Goal: Information Seeking & Learning: Learn about a topic

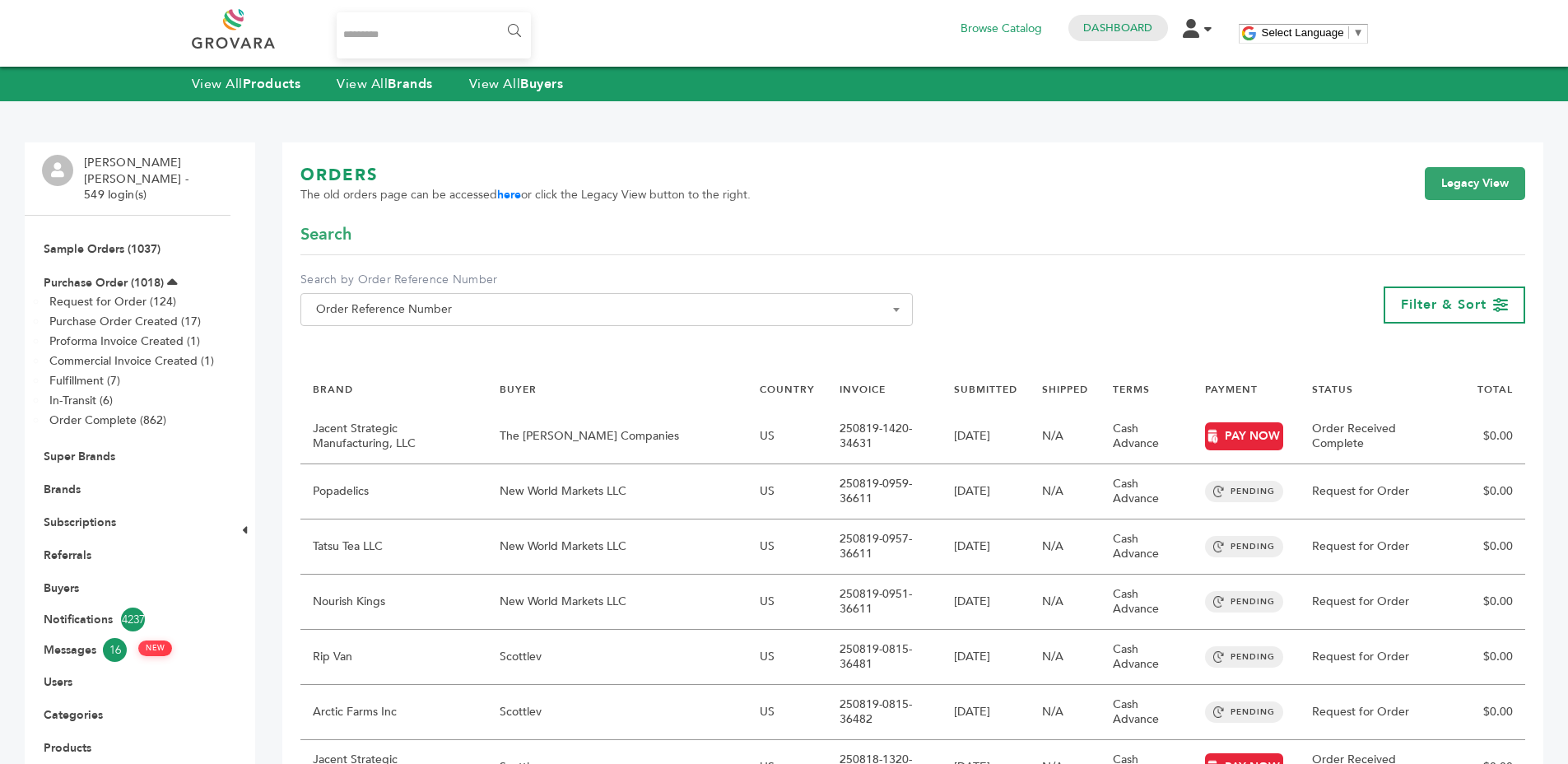
click at [346, 48] on input "Search..." at bounding box center [434, 35] width 195 height 46
type input "*******"
click at [495, 15] on input "******" at bounding box center [513, 31] width 37 height 33
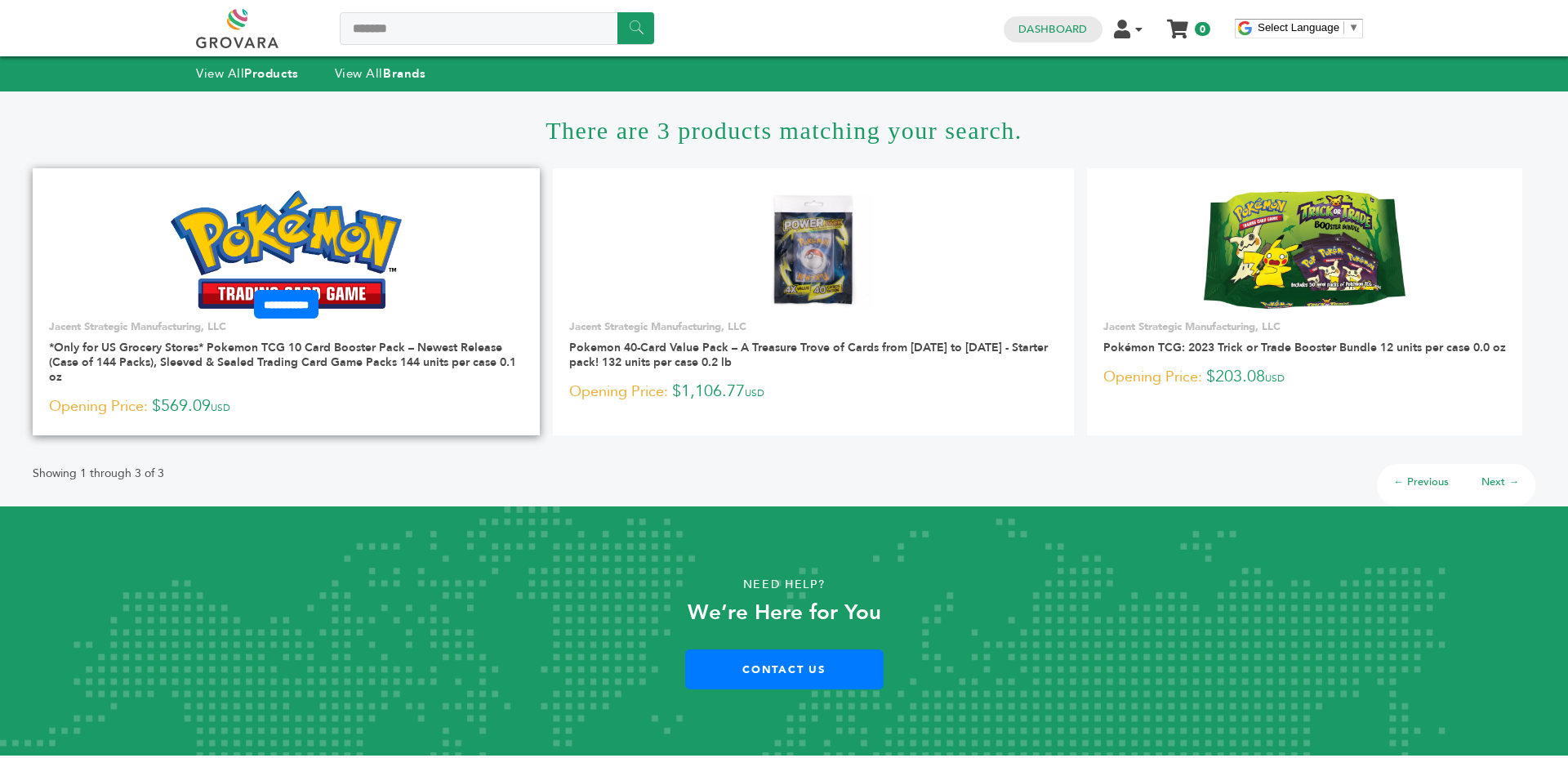
click at [285, 188] on link at bounding box center [286, 250] width 507 height 139
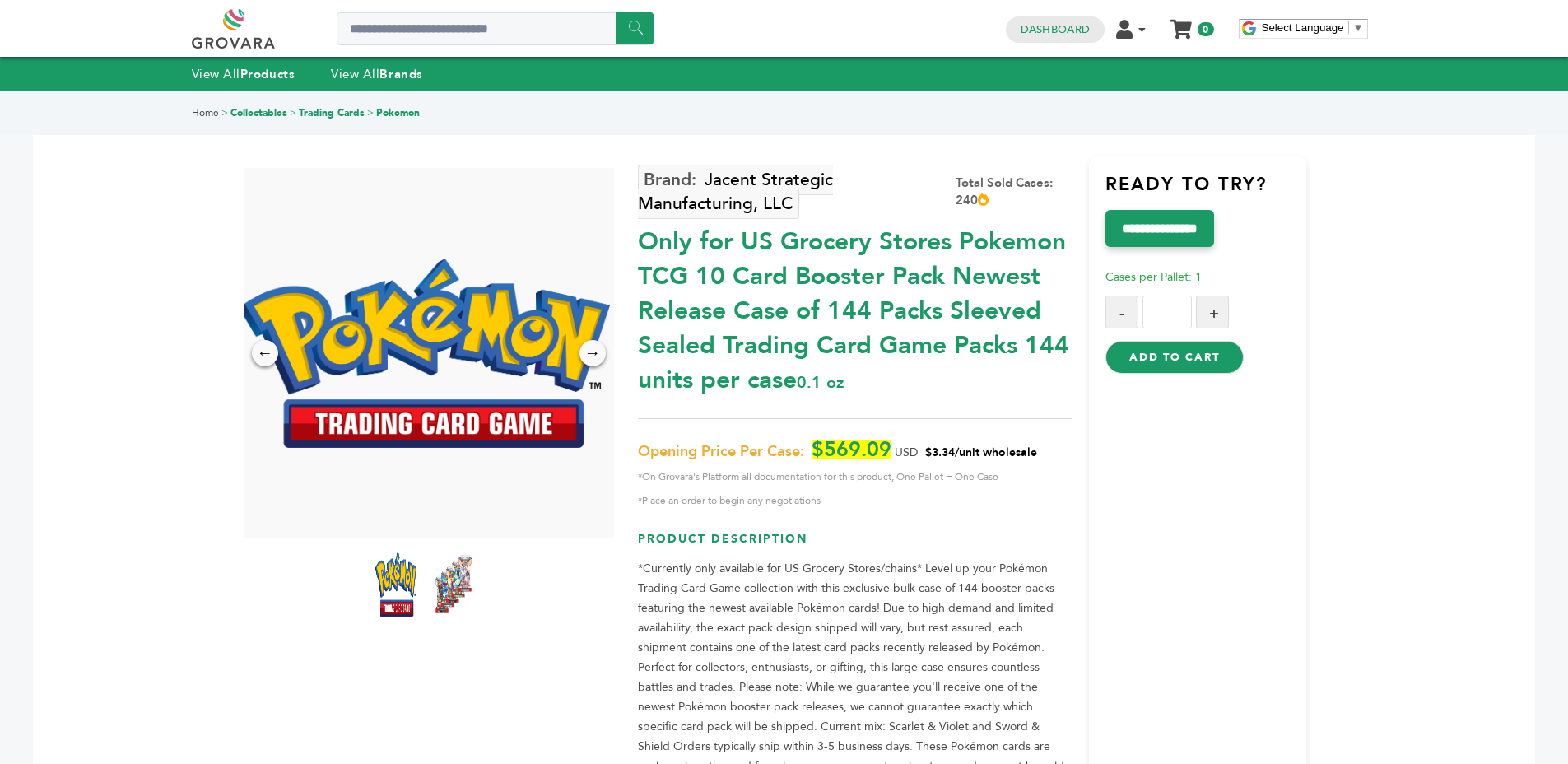
click at [961, 447] on span "$3.34/unit wholesale" at bounding box center [981, 451] width 112 height 15
click at [1026, 451] on span "$3.34/unit wholesale" at bounding box center [981, 451] width 112 height 15
click at [866, 442] on span "$569.09" at bounding box center [852, 450] width 80 height 20
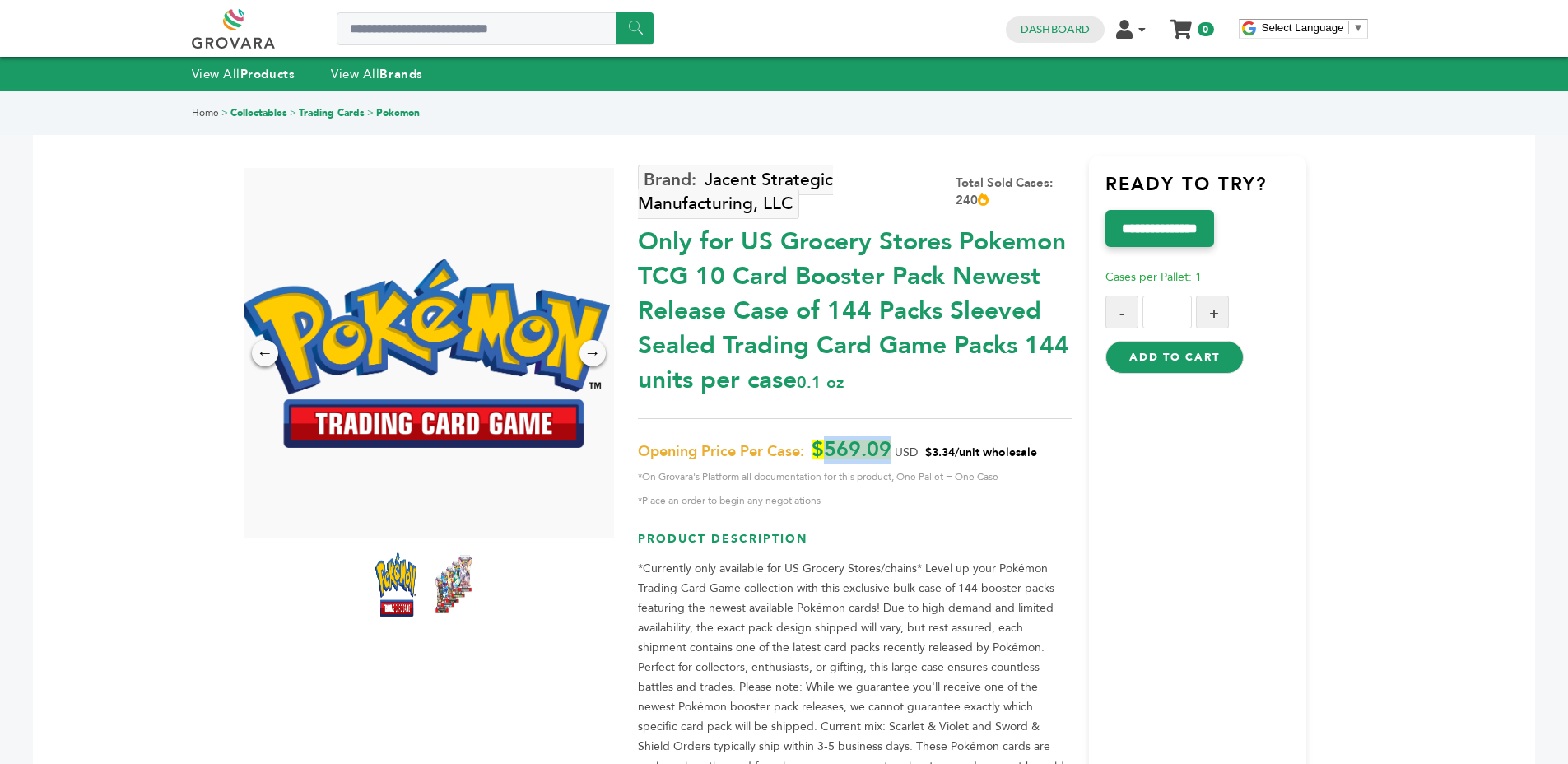
click at [866, 442] on span "$569.09" at bounding box center [852, 450] width 80 height 20
click at [1050, 429] on div "Jacent Strategic Manufacturing, LLC Total Sold Cases: 240 Only for US Grocery S…" at bounding box center [855, 531] width 434 height 750
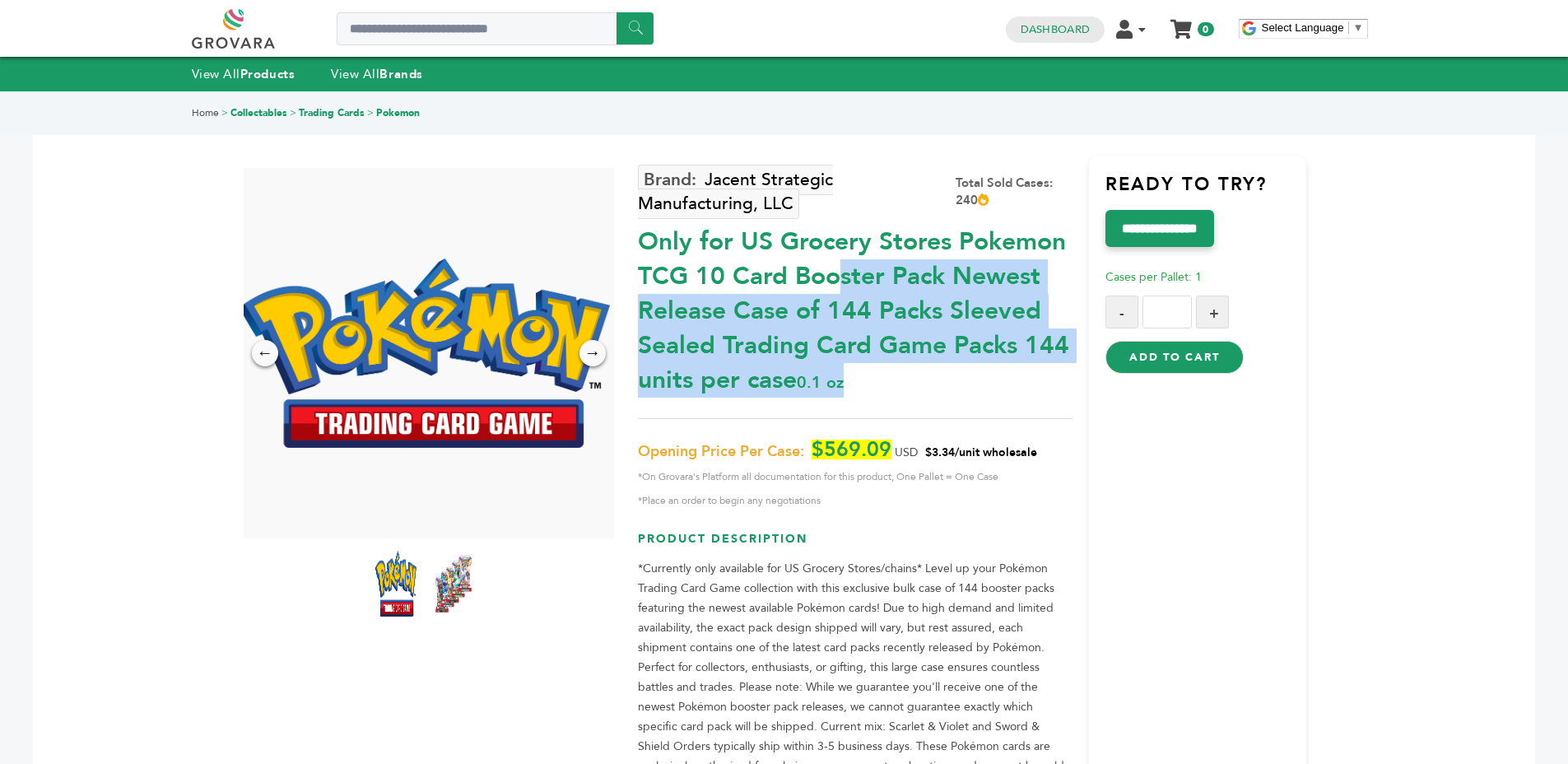
drag, startPoint x: 898, startPoint y: 379, endPoint x: 640, endPoint y: 235, distance: 295.5
click at [640, 235] on div "Only for US Grocery Stores Pokemon TCG 10 Card Booster Pack Newest Release Case…" at bounding box center [855, 306] width 434 height 181
drag, startPoint x: 640, startPoint y: 235, endPoint x: 923, endPoint y: 366, distance: 311.8
click at [923, 366] on div "Only for US Grocery Stores Pokemon TCG 10 Card Booster Pack Newest Release Case…" at bounding box center [855, 306] width 434 height 181
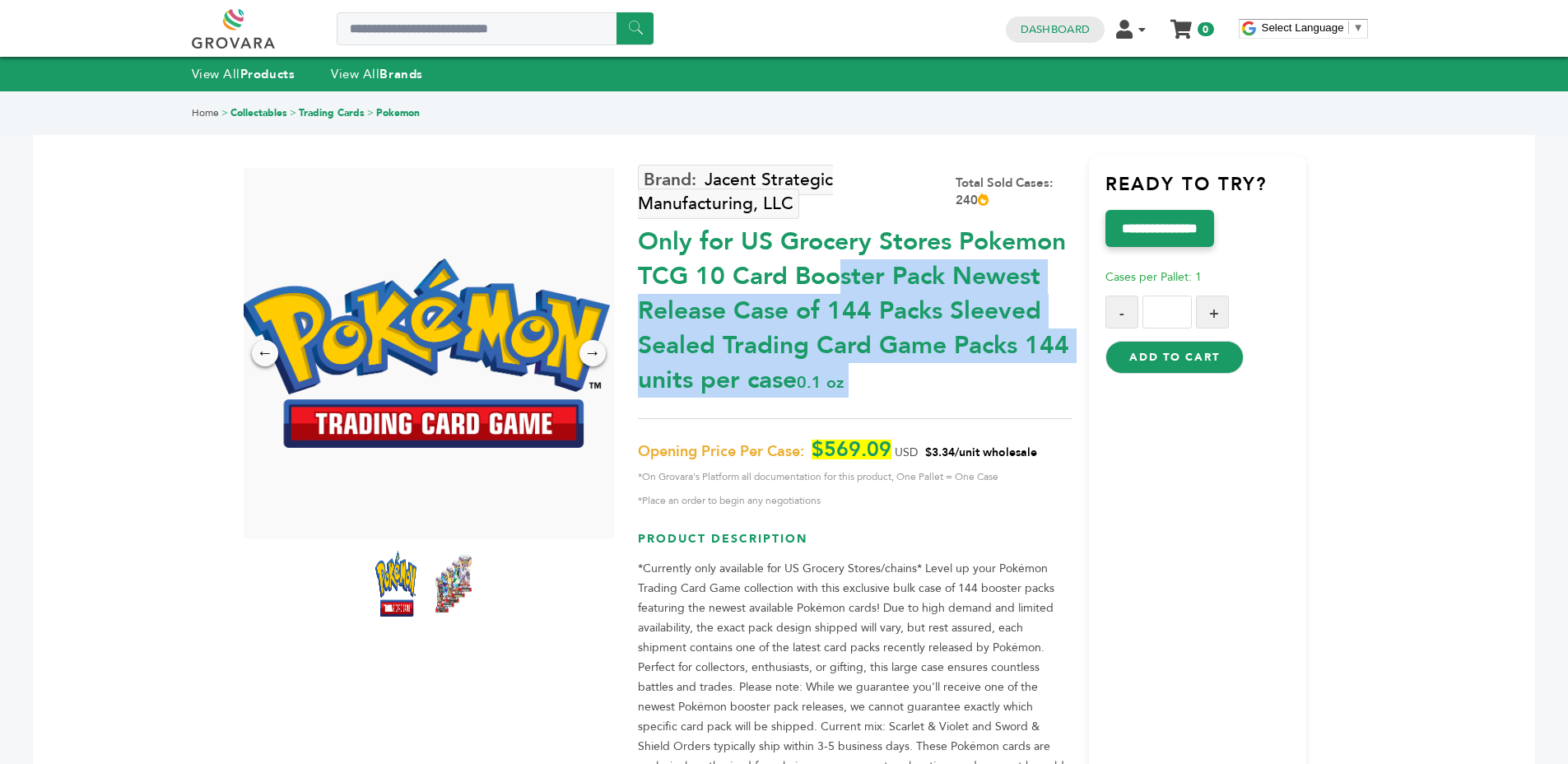
click at [923, 366] on div "Only for US Grocery Stores Pokemon TCG 10 Card Booster Pack Newest Release Case…" at bounding box center [855, 306] width 434 height 181
drag, startPoint x: 923, startPoint y: 366, endPoint x: 640, endPoint y: 235, distance: 311.8
click at [640, 235] on div "Only for US Grocery Stores Pokemon TCG 10 Card Booster Pack Newest Release Case…" at bounding box center [855, 306] width 434 height 181
drag, startPoint x: 640, startPoint y: 236, endPoint x: 899, endPoint y: 415, distance: 314.8
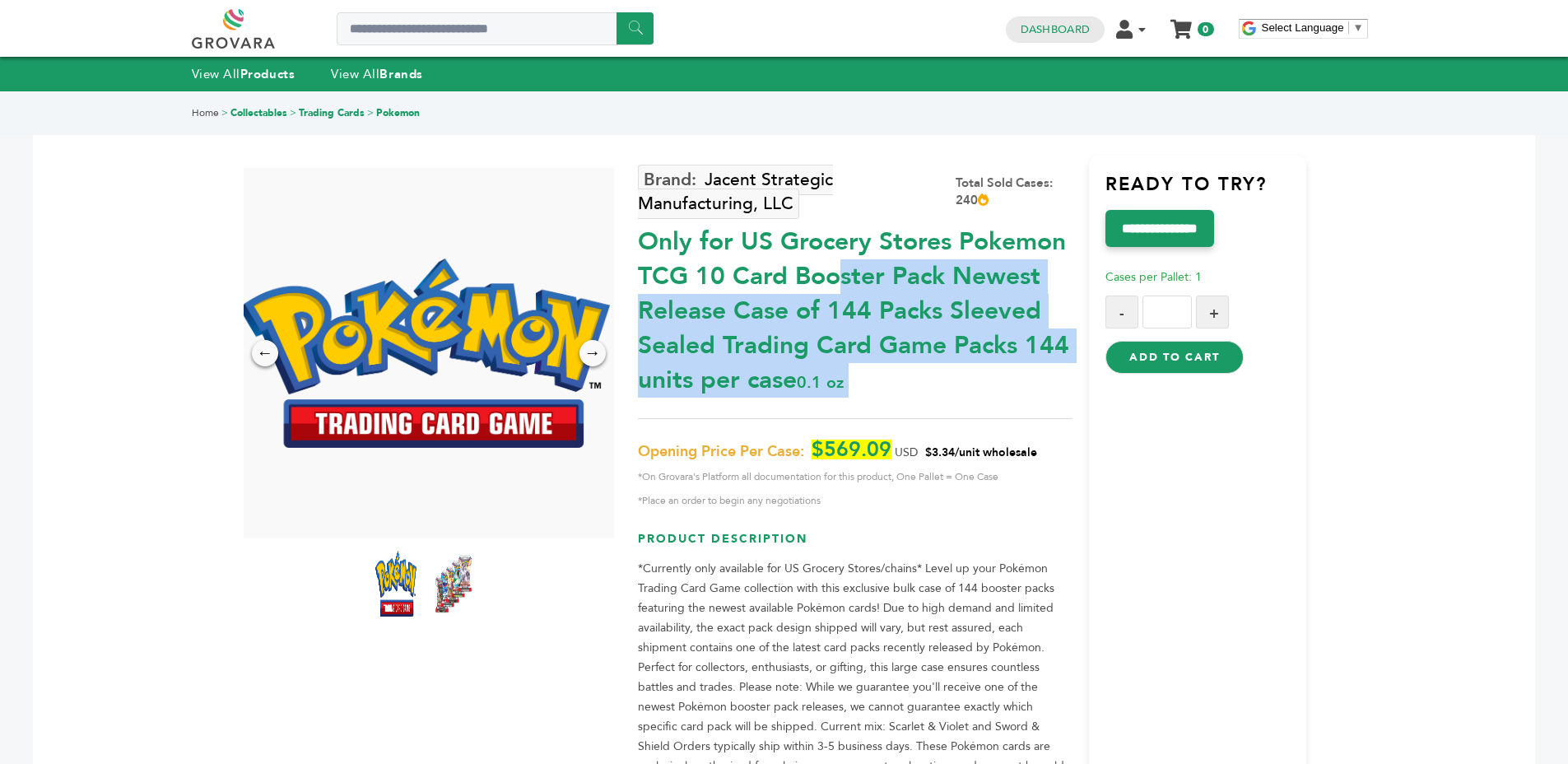
click at [899, 417] on div "Jacent Strategic Manufacturing, LLC Total Sold Cases: 240 Only for US Grocery S…" at bounding box center [855, 531] width 434 height 750
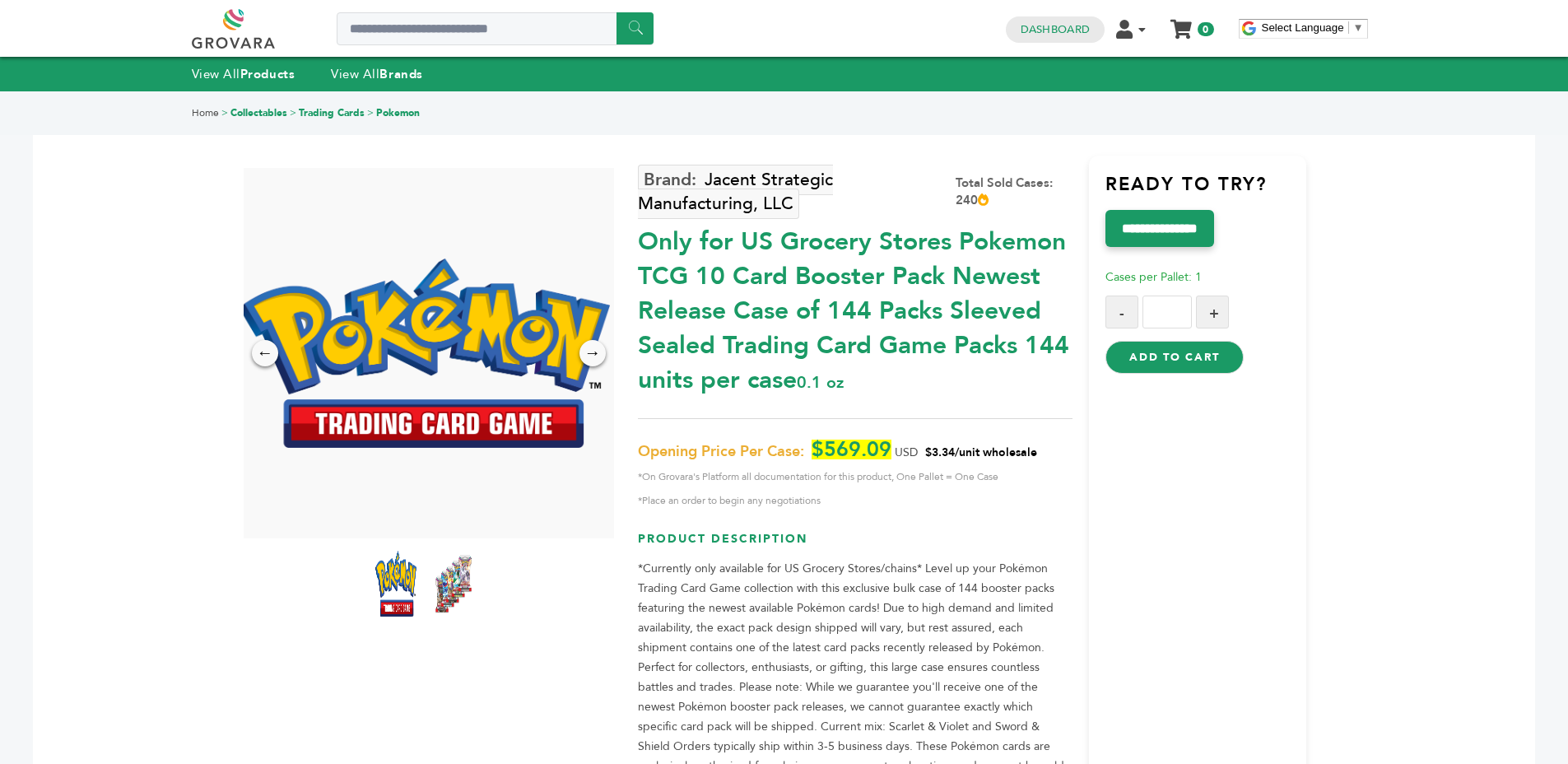
click at [899, 415] on div "Jacent Strategic Manufacturing, LLC Total Sold Cases: 240 Only for US Grocery S…" at bounding box center [855, 531] width 434 height 750
drag, startPoint x: 814, startPoint y: 449, endPoint x: 1048, endPoint y: 465, distance: 234.5
click at [1048, 465] on p "Opening Price Per Case: $569.09 USD $3.34/unit wholesale *On Grovara's Platform…" at bounding box center [855, 475] width 434 height 71
click at [1047, 454] on p "Opening Price Per Case: $569.09 USD $3.34/unit wholesale *On Grovara's Platform…" at bounding box center [855, 475] width 434 height 71
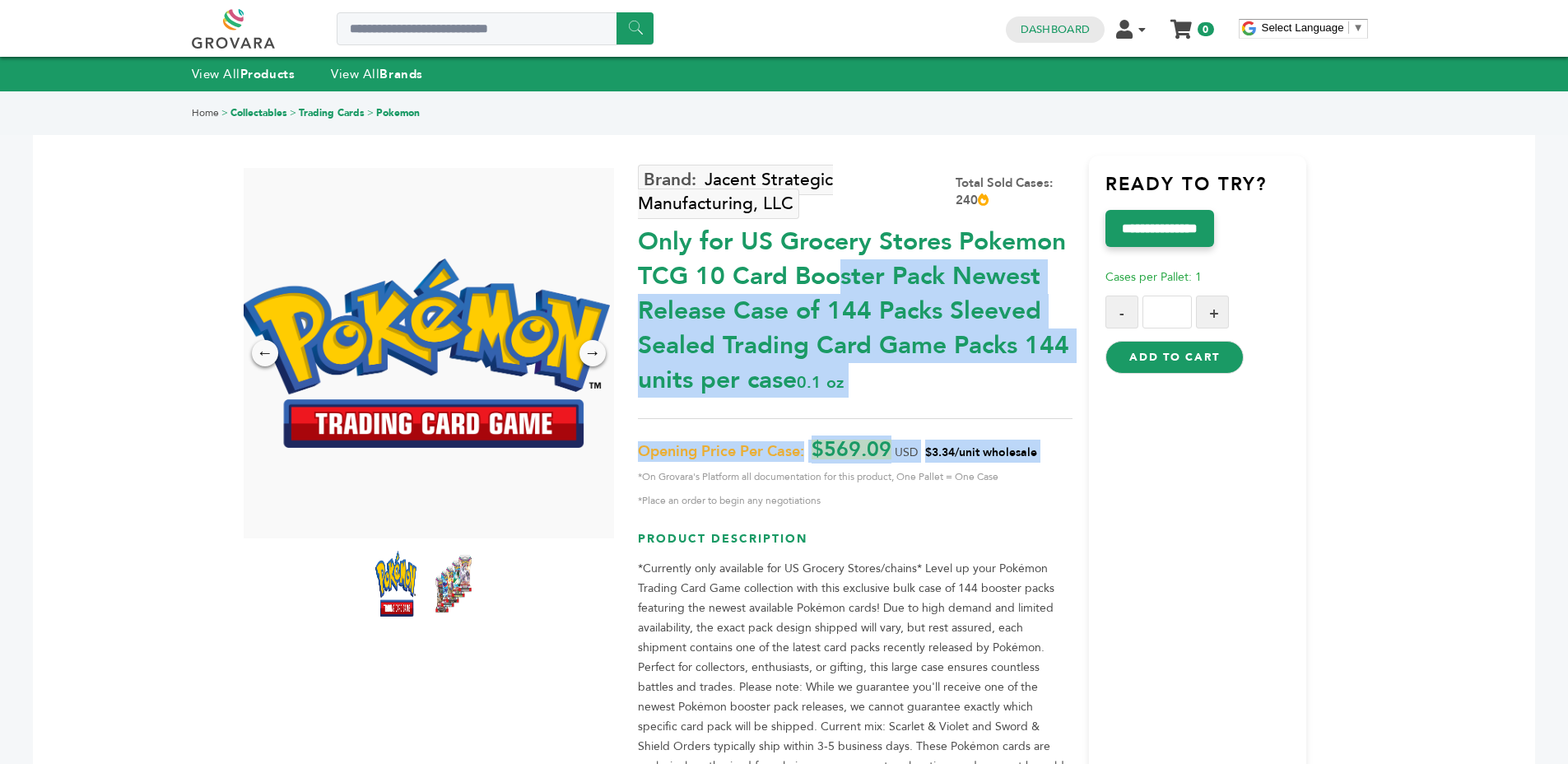
drag, startPoint x: 1047, startPoint y: 454, endPoint x: 648, endPoint y: 242, distance: 451.8
click at [648, 242] on div "Jacent Strategic Manufacturing, LLC Total Sold Cases: 240 Only for US Grocery S…" at bounding box center [855, 531] width 434 height 750
click at [936, 293] on div "Only for US Grocery Stores Pokemon TCG 10 Card Booster Pack Newest Release Case…" at bounding box center [855, 306] width 434 height 181
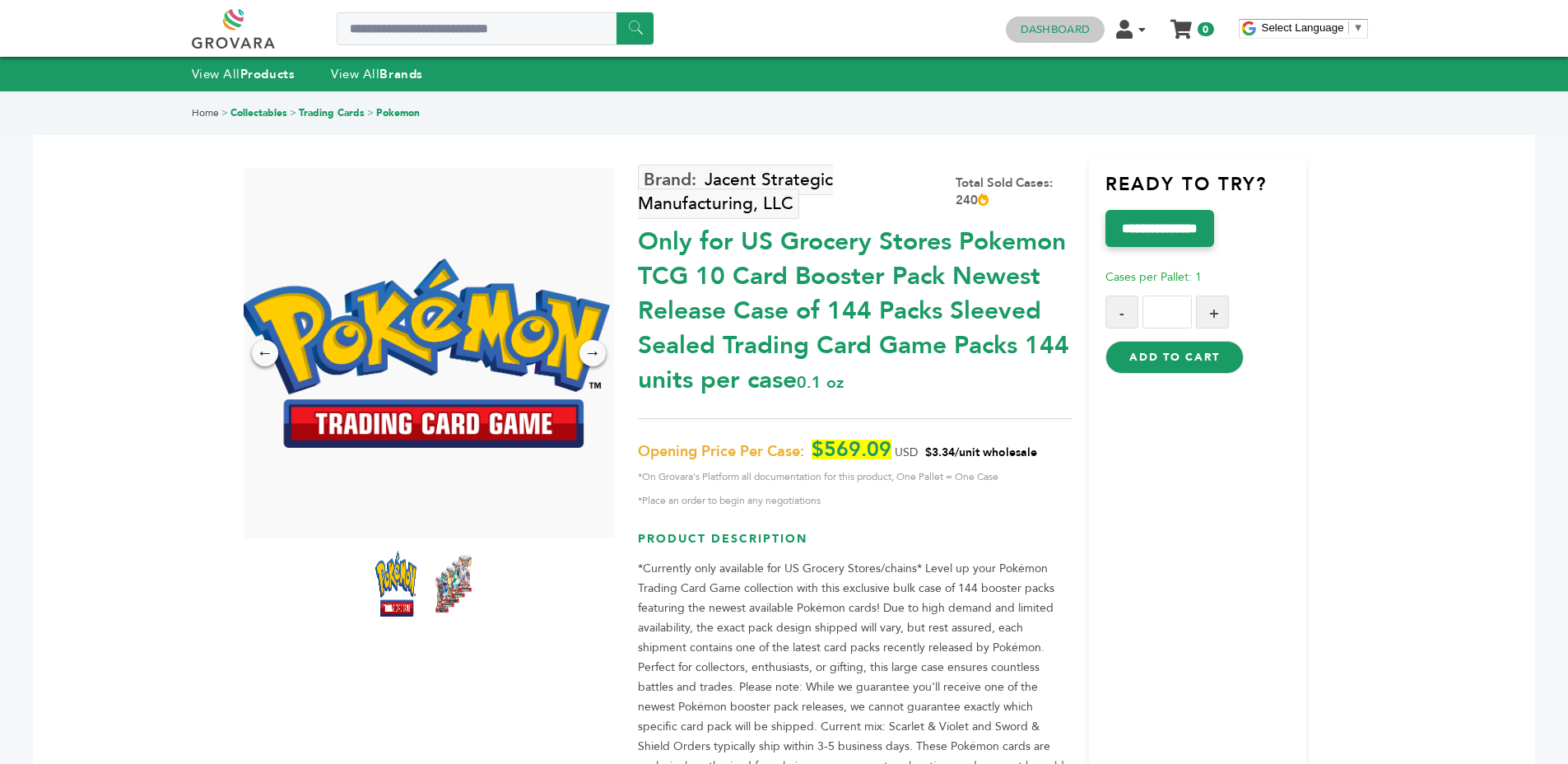
click at [1066, 24] on link "Dashboard" at bounding box center [1056, 29] width 69 height 15
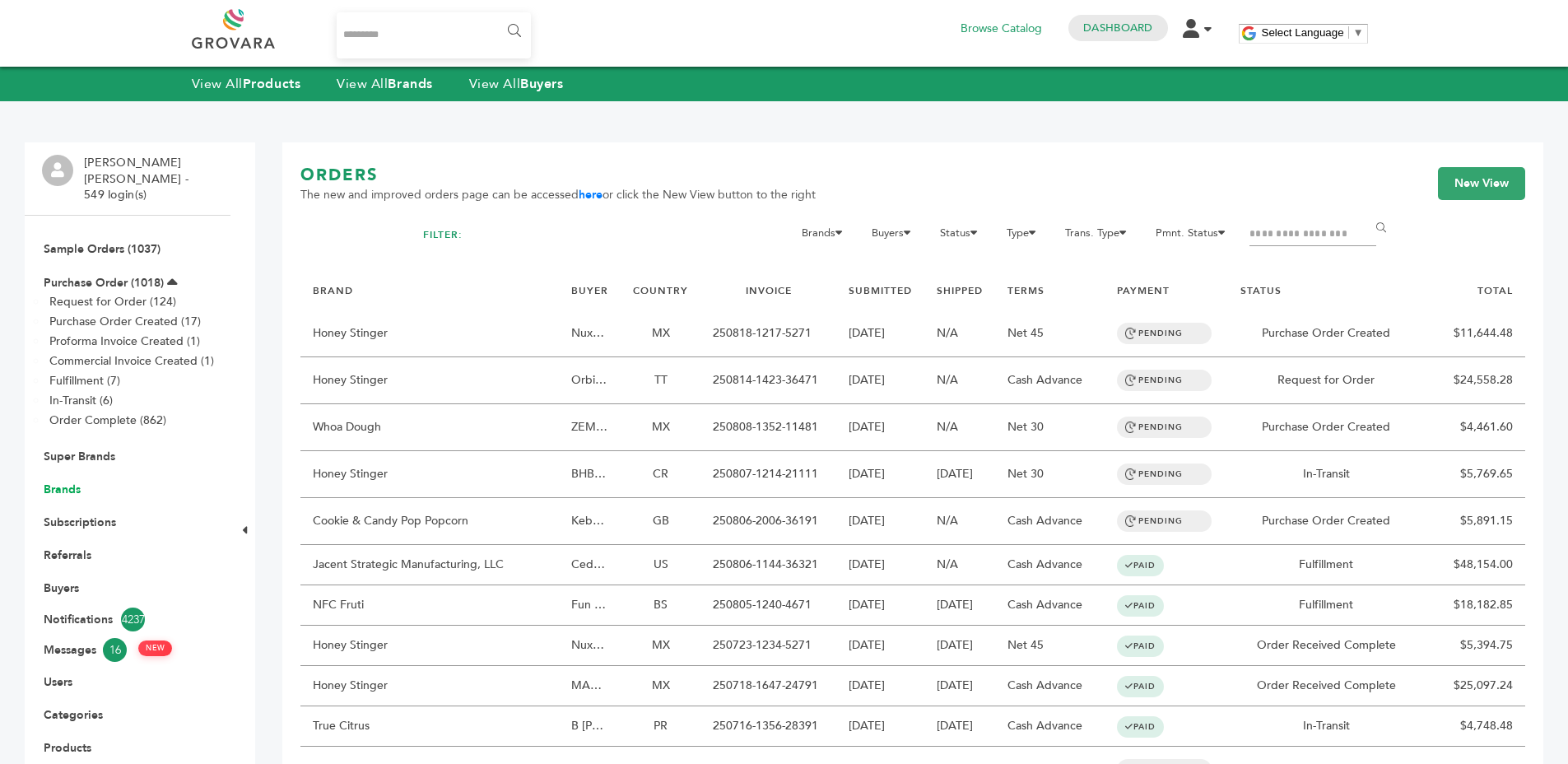
click at [74, 481] on link "Brands" at bounding box center [62, 489] width 37 height 15
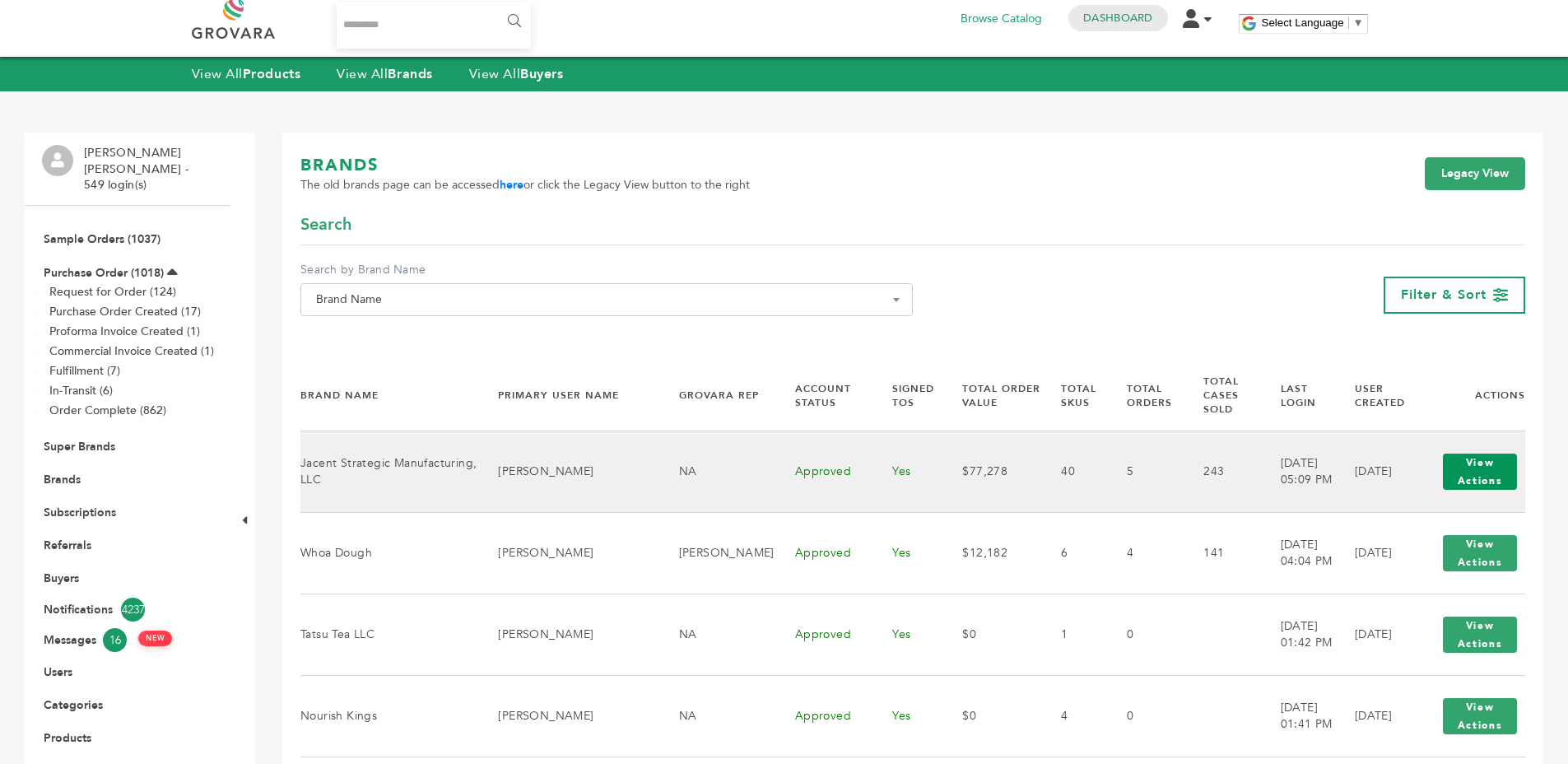
scroll to position [15, 0]
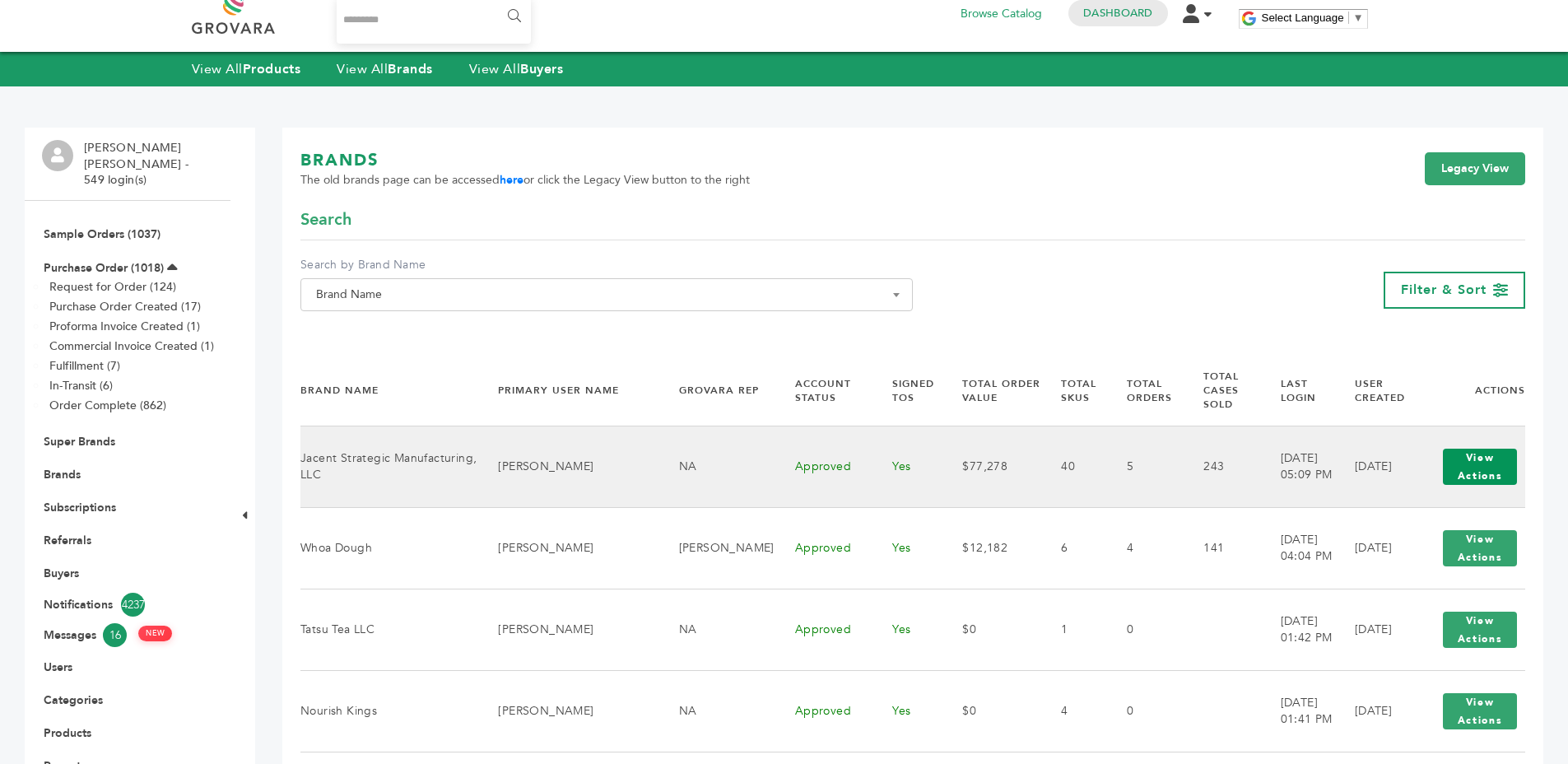
click at [1508, 449] on button "View Actions" at bounding box center [1481, 467] width 74 height 36
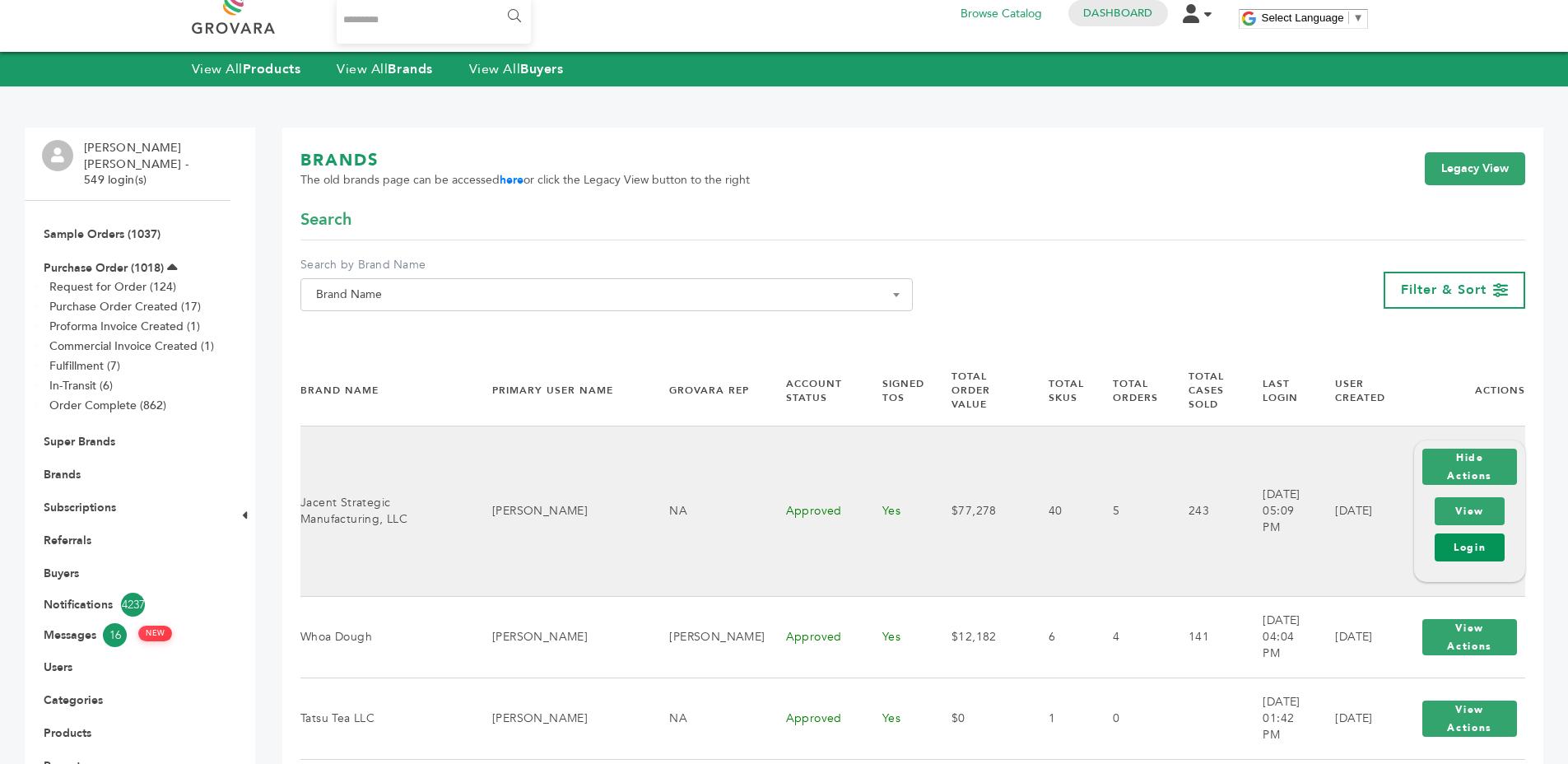
click at [1477, 540] on link "Login" at bounding box center [1469, 547] width 70 height 28
